Goal: Transaction & Acquisition: Obtain resource

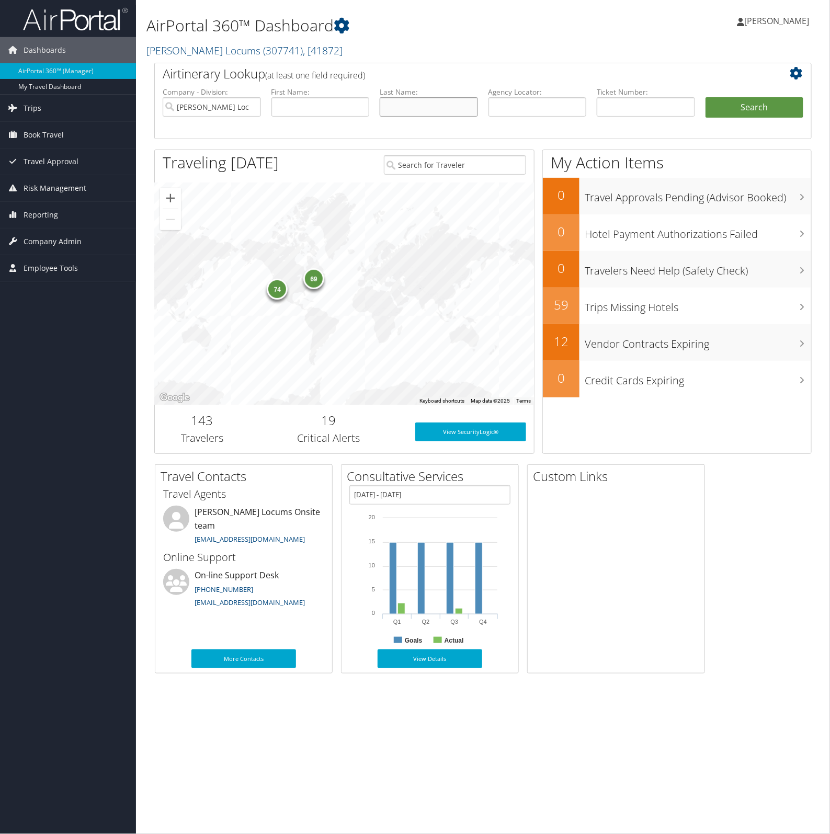
click at [409, 101] on input "text" at bounding box center [429, 106] width 98 height 19
type input "dalfo"
click at [705, 97] on button "Search" at bounding box center [754, 107] width 98 height 21
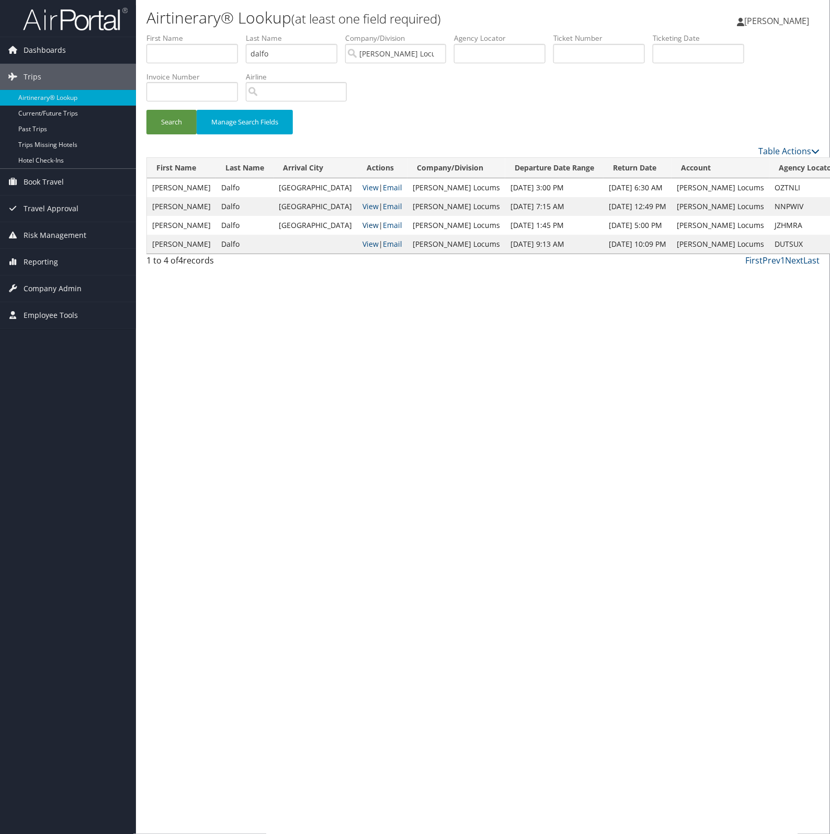
click at [362, 223] on link "View" at bounding box center [370, 225] width 16 height 10
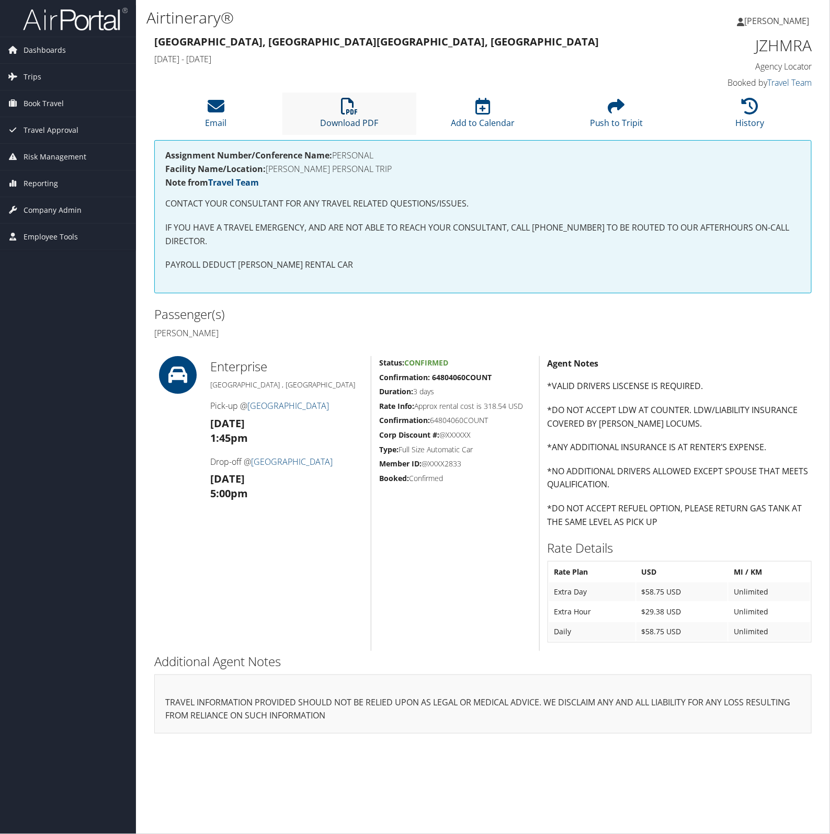
click at [343, 117] on link "Download PDF" at bounding box center [350, 116] width 58 height 25
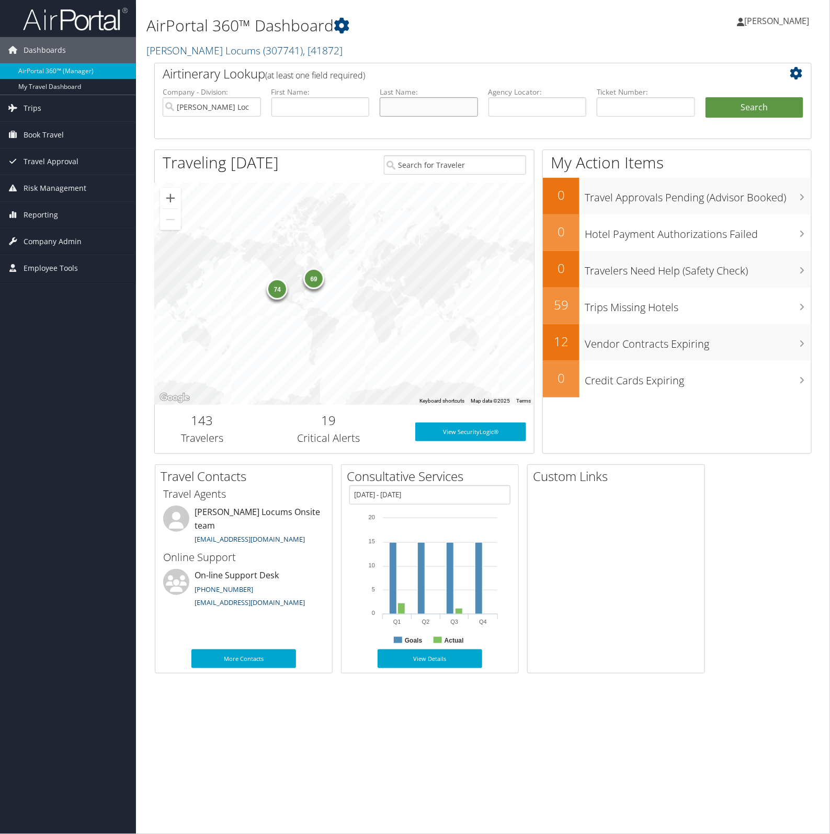
drag, startPoint x: 456, startPoint y: 110, endPoint x: 435, endPoint y: 110, distance: 20.9
click at [456, 110] on input "text" at bounding box center [429, 106] width 98 height 19
type input "dalfo"
click at [705, 97] on button "Search" at bounding box center [754, 107] width 98 height 21
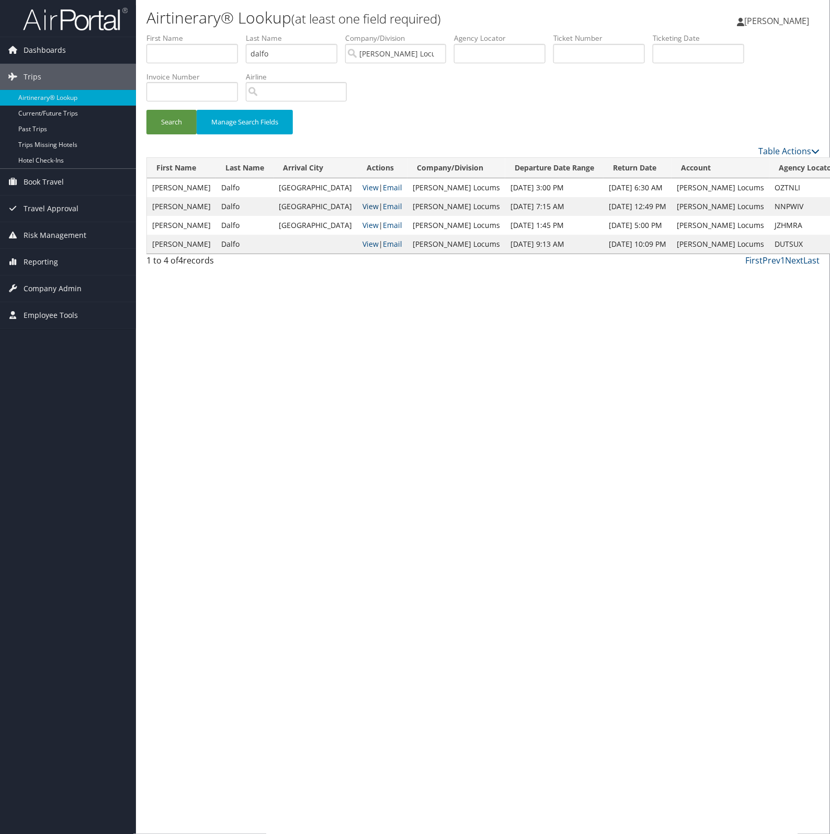
click at [362, 208] on link "View" at bounding box center [370, 206] width 16 height 10
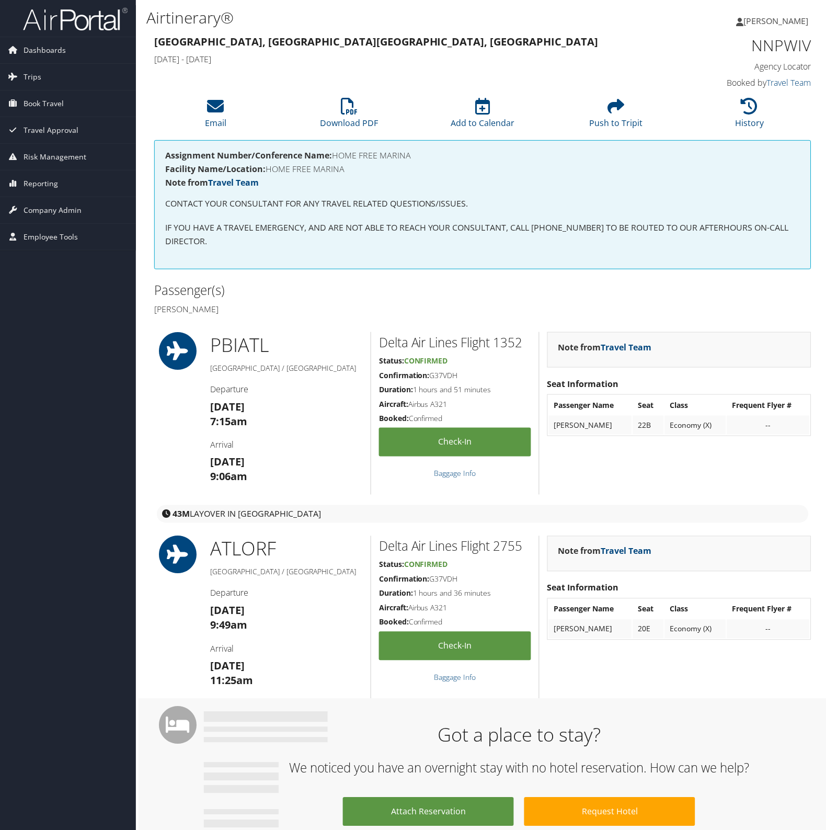
drag, startPoint x: 424, startPoint y: 156, endPoint x: 336, endPoint y: 154, distance: 88.4
click at [336, 154] on h4 "Assignment Number/Conference Name: HOME FREE MARINA" at bounding box center [482, 155] width 635 height 8
copy h4 "HOME FREE MARINA"
click at [370, 118] on link "Download PDF" at bounding box center [350, 116] width 58 height 25
